Goal: Find specific page/section: Find specific page/section

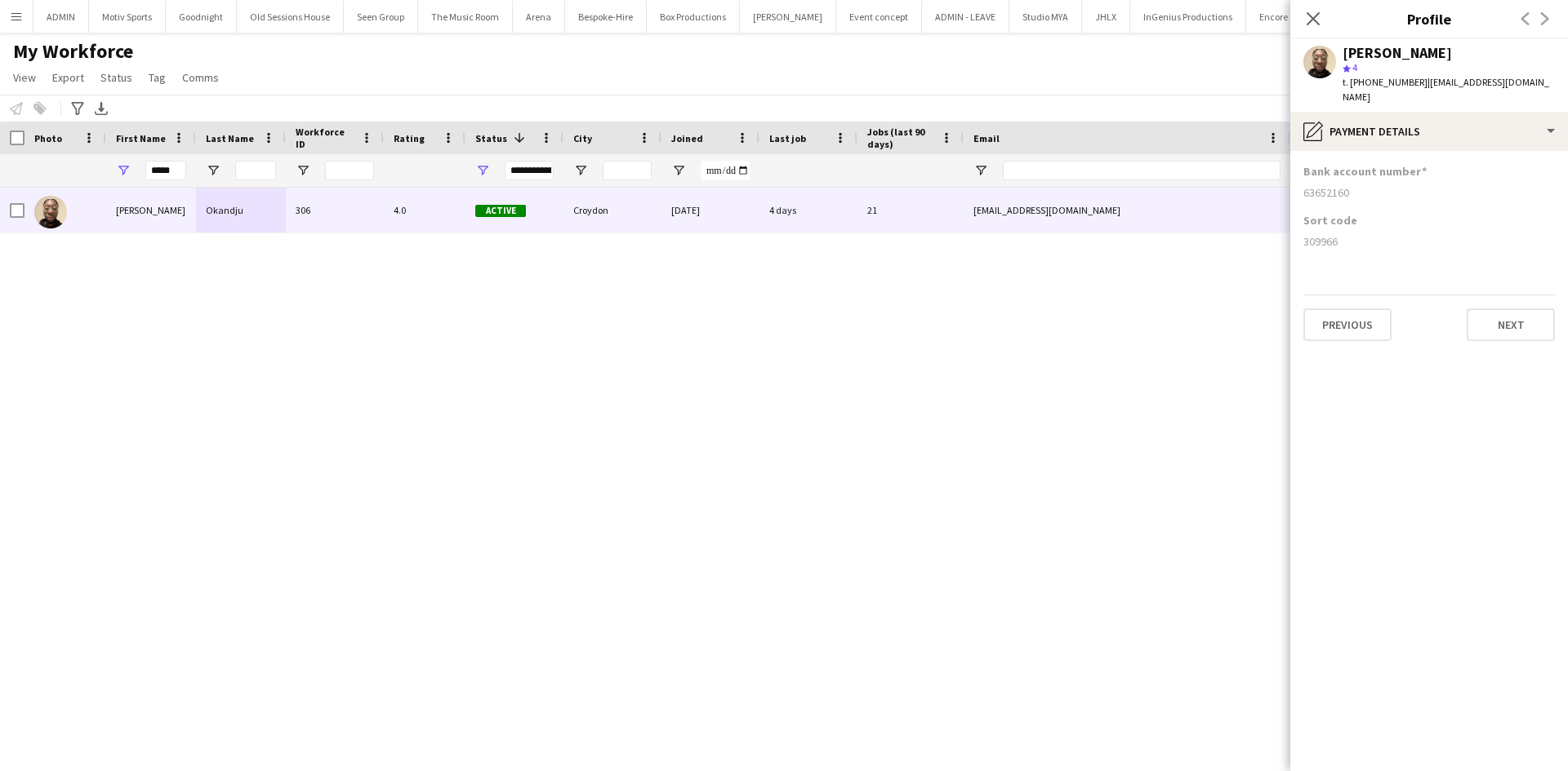
click at [7, 10] on button "Menu" at bounding box center [16, 16] width 32 height 32
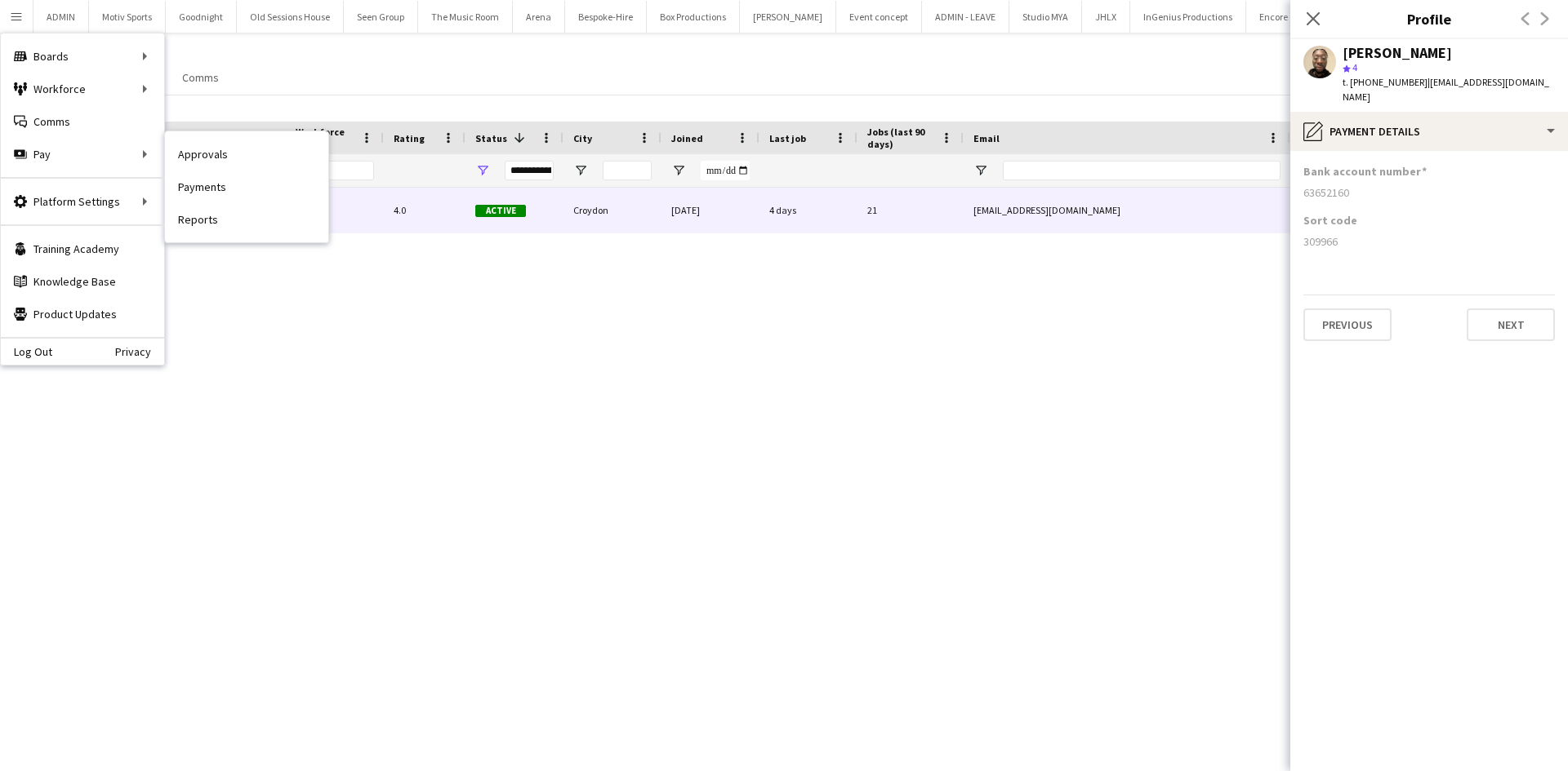
drag, startPoint x: 220, startPoint y: 187, endPoint x: 1566, endPoint y: 511, distance: 1384.4
click at [220, 187] on link "Payments" at bounding box center [247, 186] width 163 height 32
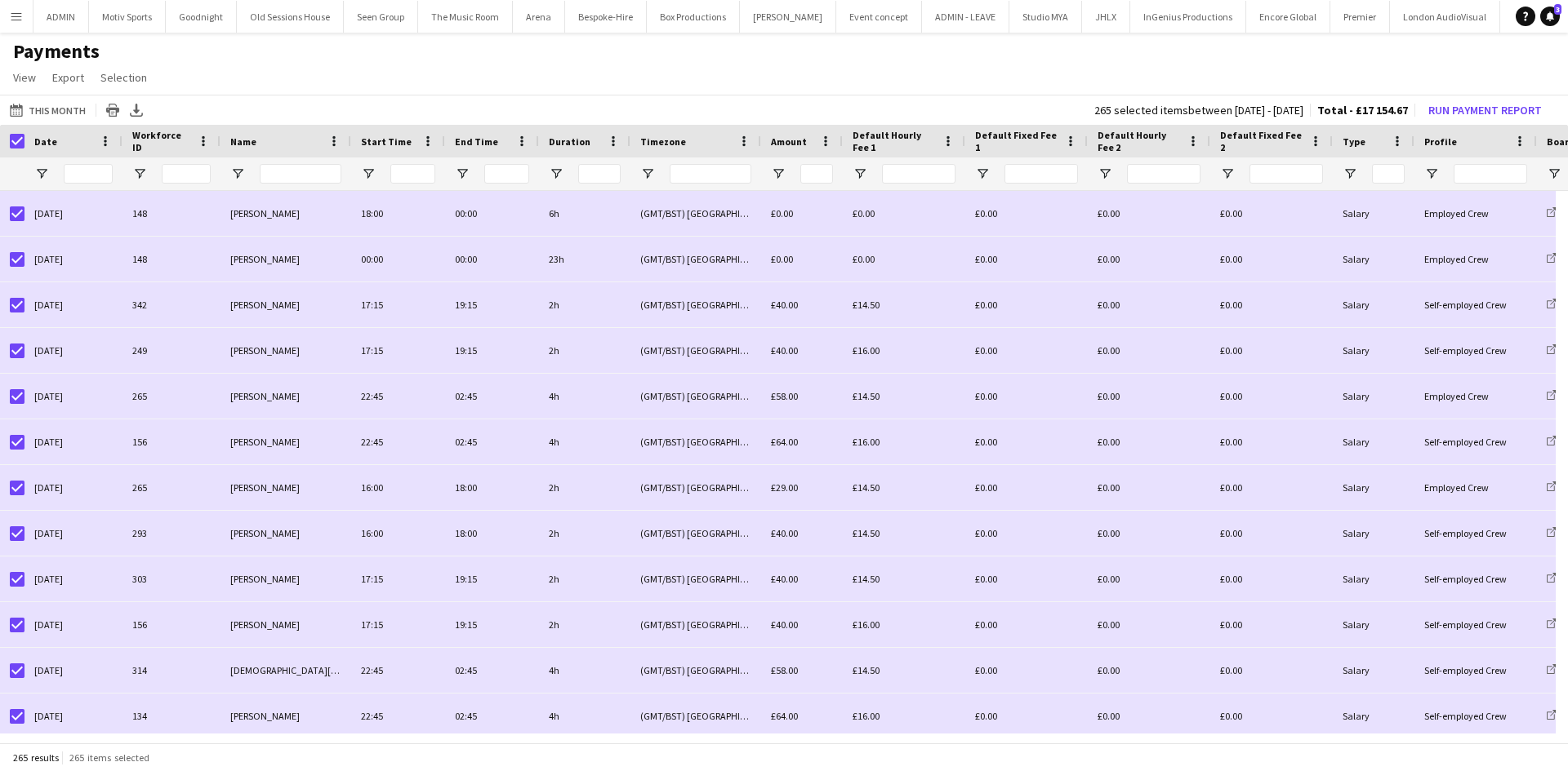
click at [22, 15] on app-icon "Menu" at bounding box center [17, 17] width 13 height 13
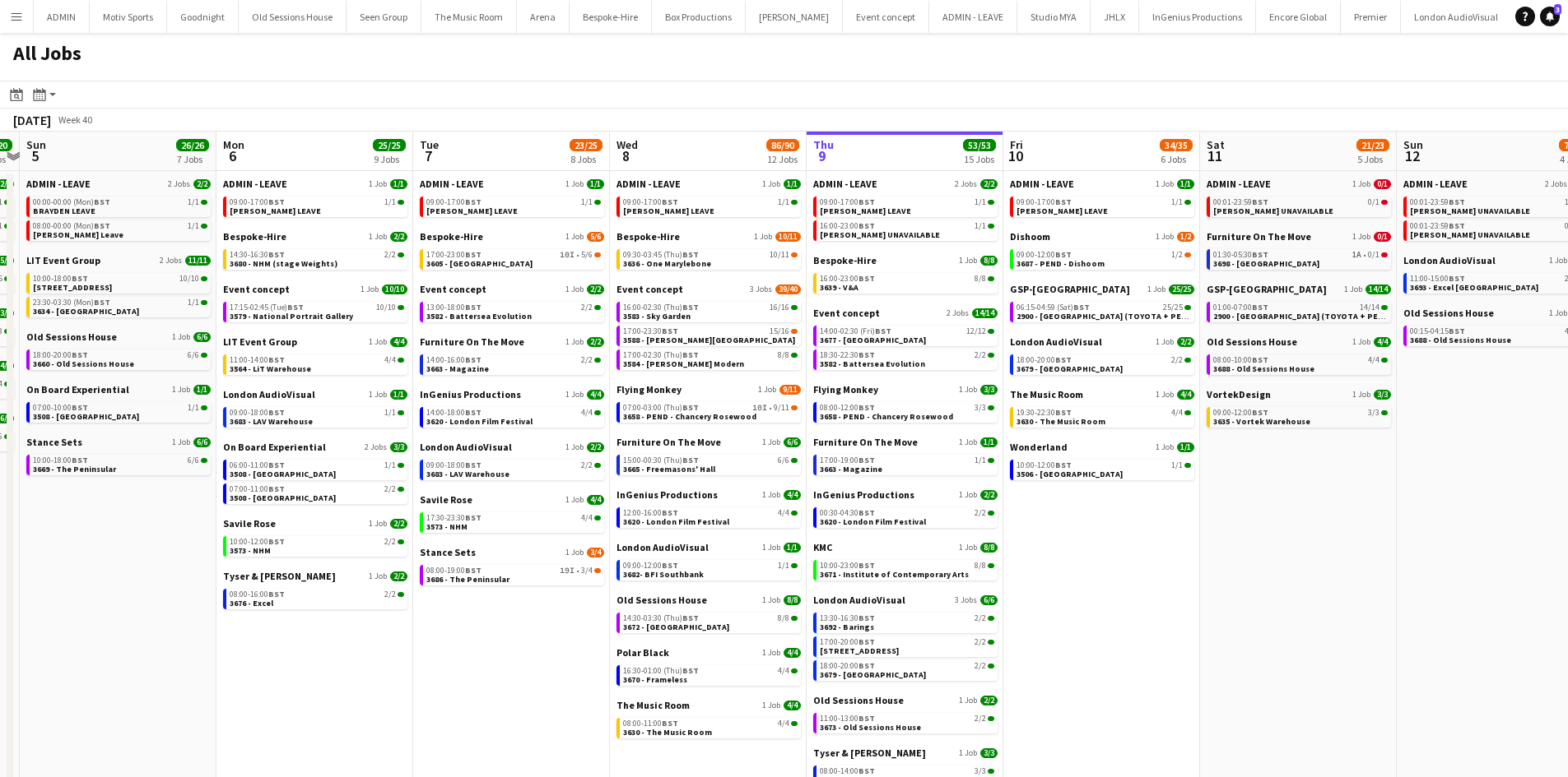
scroll to position [0, 508]
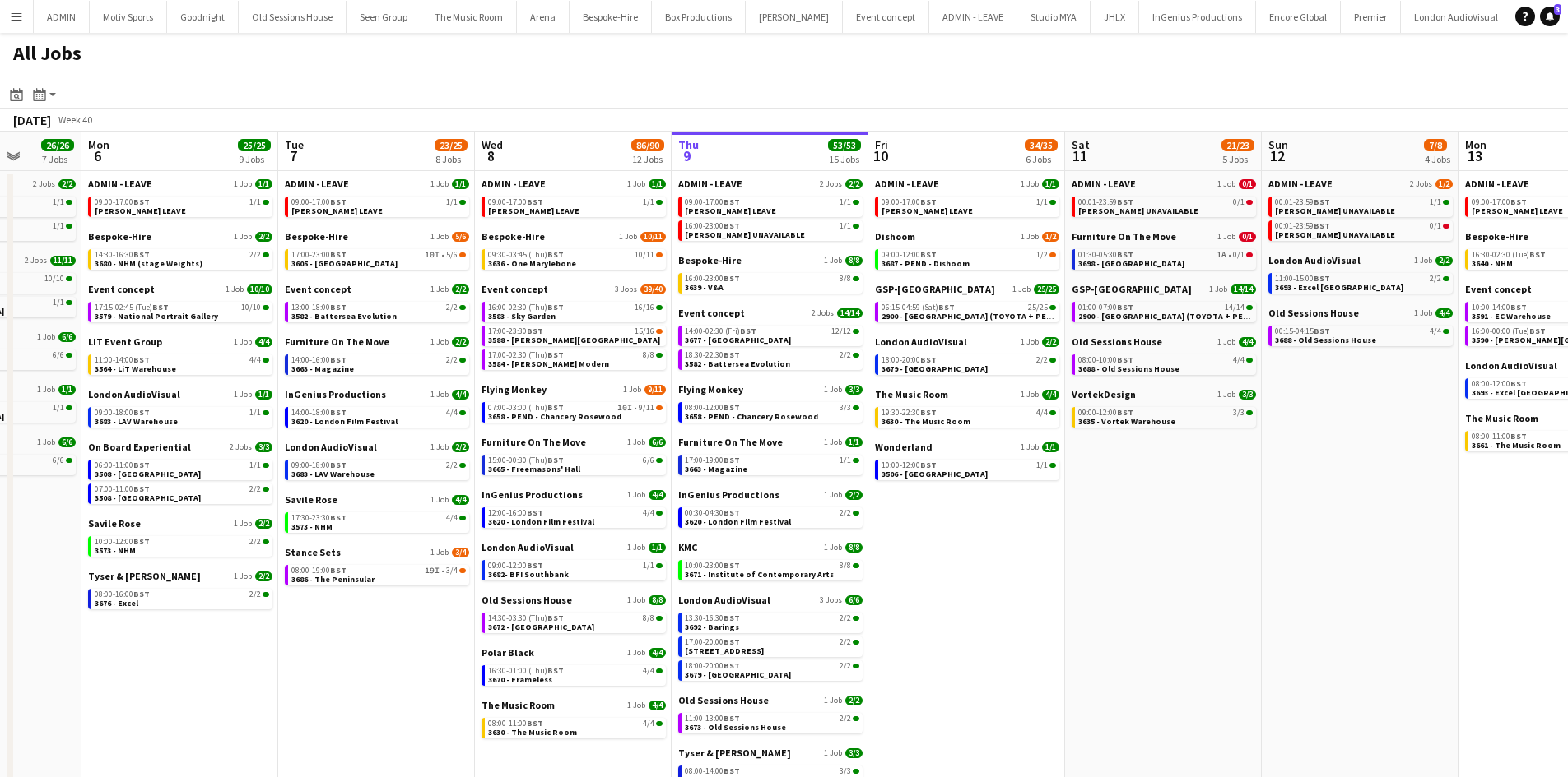
drag, startPoint x: 480, startPoint y: 577, endPoint x: 956, endPoint y: 544, distance: 477.1
click at [956, 544] on app-calendar-viewport "Fri 3 29/34 4 Jobs Sat 4 20/20 6 Jobs Sun 5 26/26 7 Jobs Mon 6 25/25 9 Jobs Tue…" at bounding box center [784, 510] width 1568 height 756
click at [378, 530] on link "17:30-23:30 BST 4/4 3573 - NHM" at bounding box center [378, 522] width 175 height 19
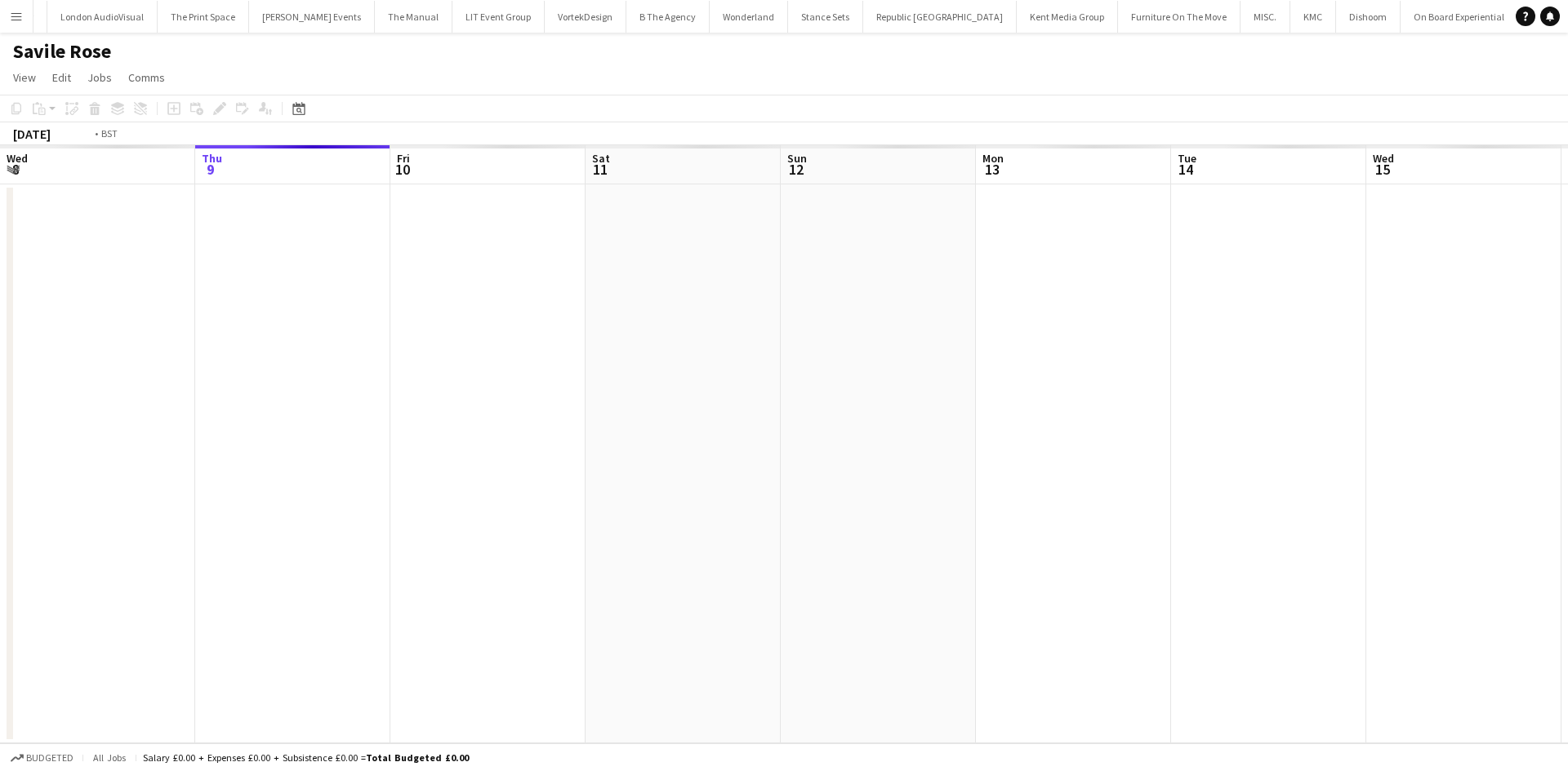
scroll to position [0, 562]
